Goal: Find specific page/section: Find specific page/section

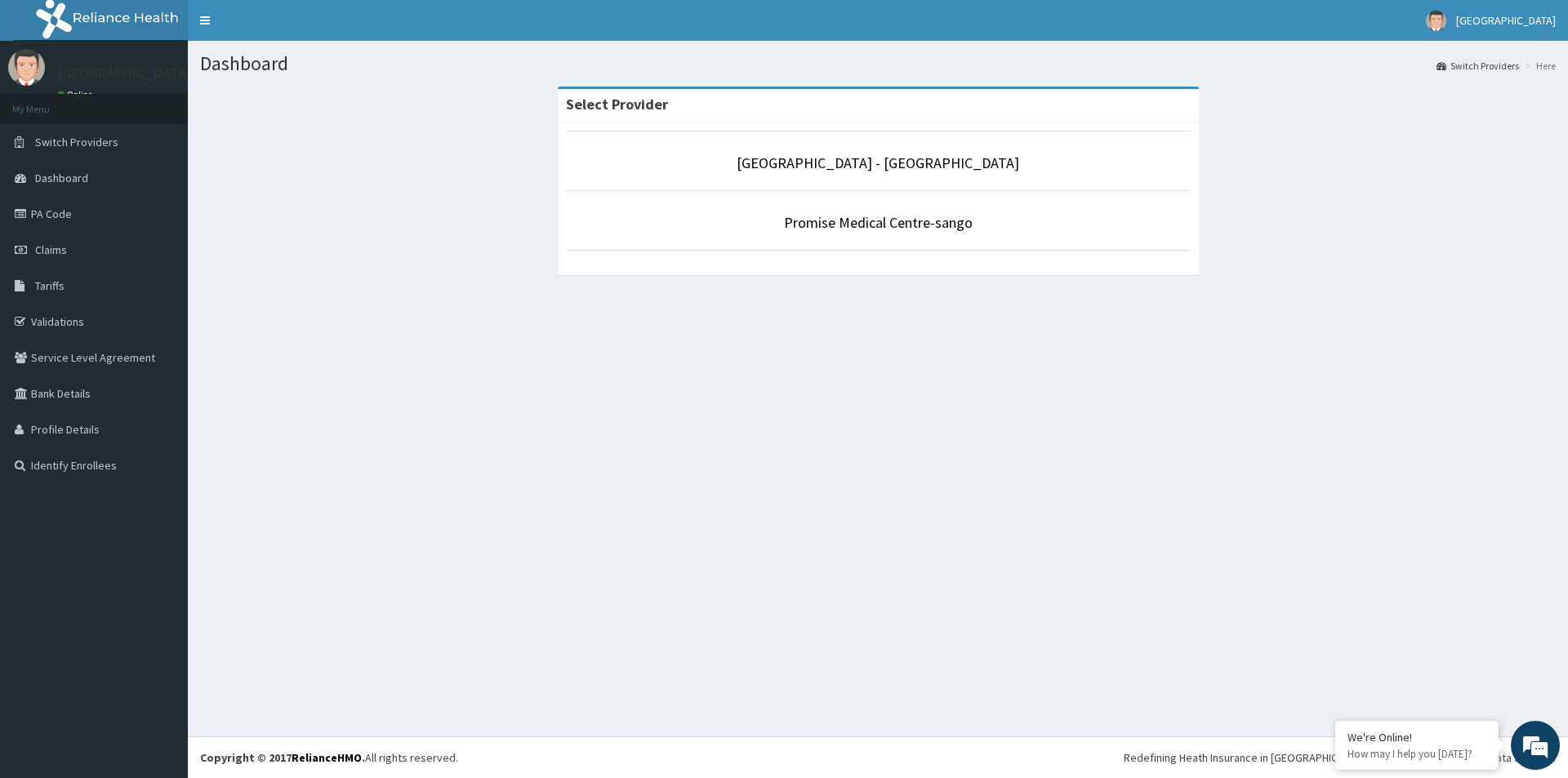
click at [902, 176] on li "[GEOGRAPHIC_DATA] - [GEOGRAPHIC_DATA]" at bounding box center [879, 161] width 625 height 61
click at [907, 167] on link "[GEOGRAPHIC_DATA] - [GEOGRAPHIC_DATA]" at bounding box center [879, 162] width 283 height 18
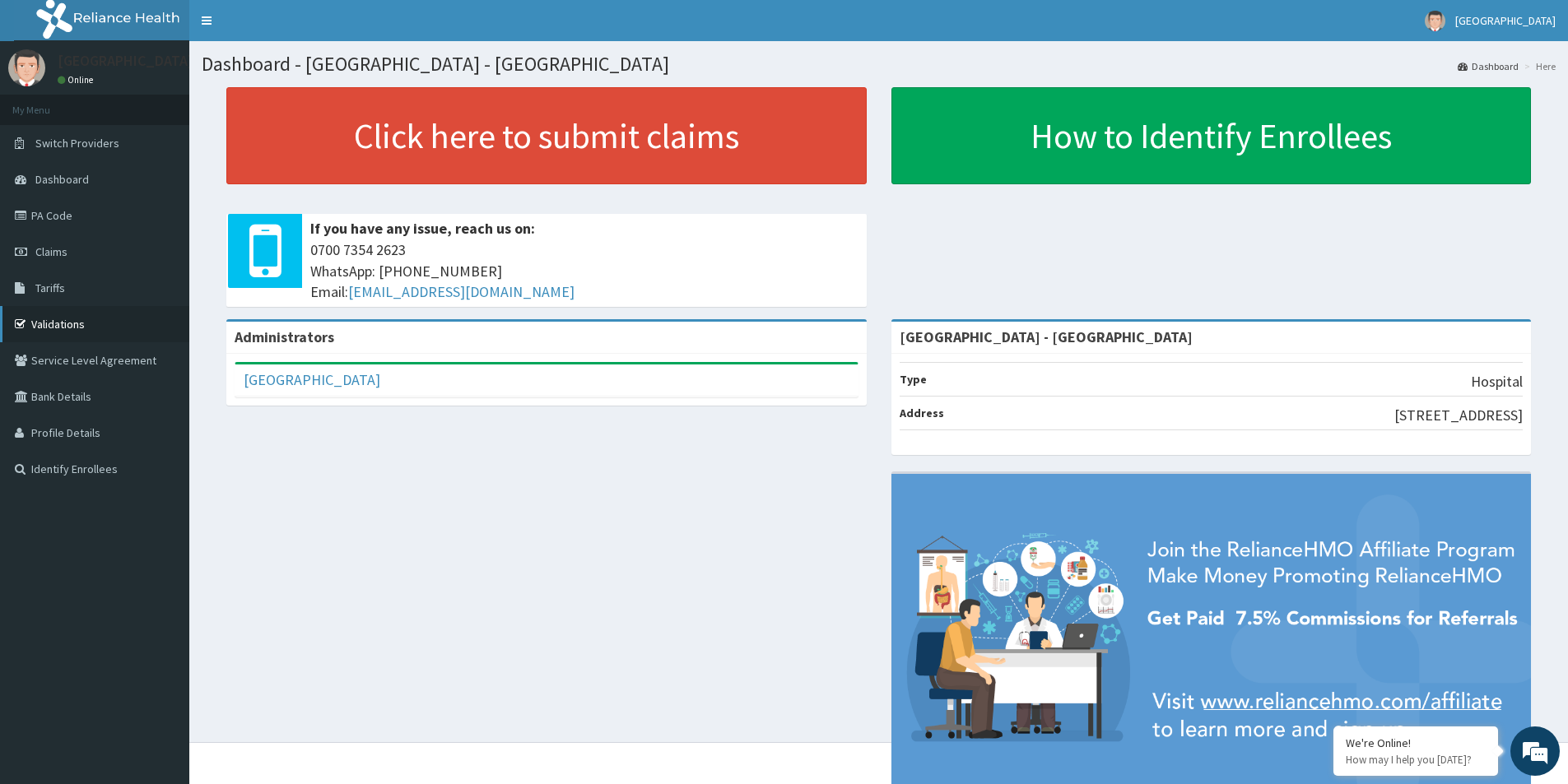
click at [79, 317] on link "Validations" at bounding box center [94, 324] width 190 height 36
